Goal: Navigation & Orientation: Find specific page/section

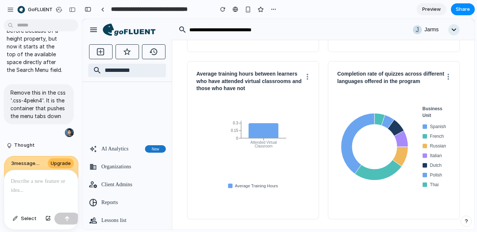
scroll to position [185, 0]
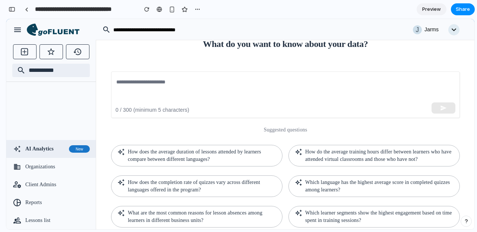
scroll to position [2070, 0]
click at [73, 34] on icon at bounding box center [58, 32] width 41 height 6
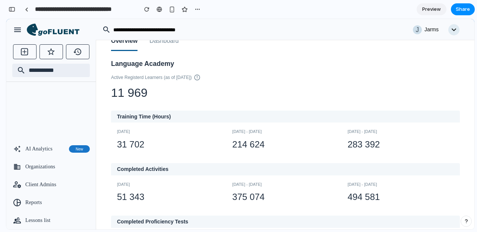
click at [175, 44] on button "Dashboard" at bounding box center [163, 41] width 29 height 19
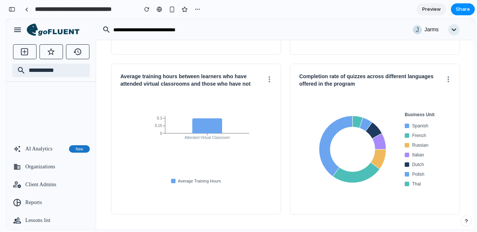
scroll to position [179, 0]
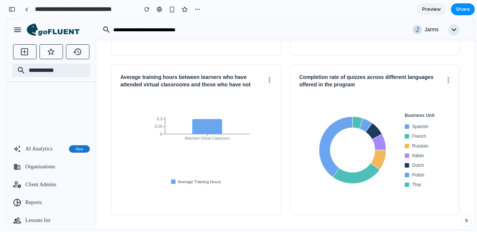
click at [332, 92] on div "Completion rate of quizzes across different languages offered in the program Bu…" at bounding box center [375, 139] width 170 height 151
click at [335, 96] on div "Completion rate of quizzes across different languages offered in the program Bu…" at bounding box center [375, 139] width 170 height 151
click at [239, 77] on h3 "Average training hours between learners who have attended virtual classrooms an…" at bounding box center [193, 81] width 147 height 15
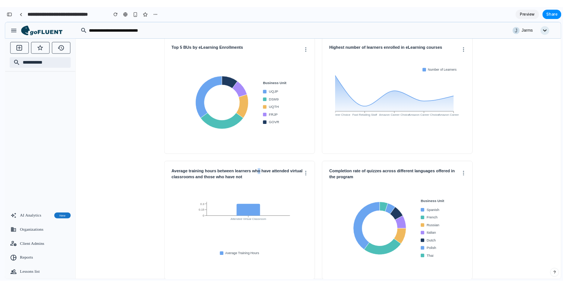
scroll to position [47, 0]
